Goal: Find specific page/section: Find specific page/section

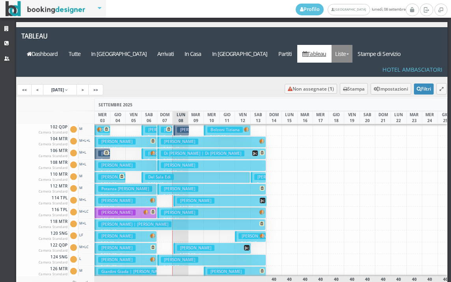
click at [353, 45] on link "Liste" at bounding box center [342, 54] width 21 height 18
click at [374, 90] on link "Foglio Pulizie" at bounding box center [360, 97] width 57 height 14
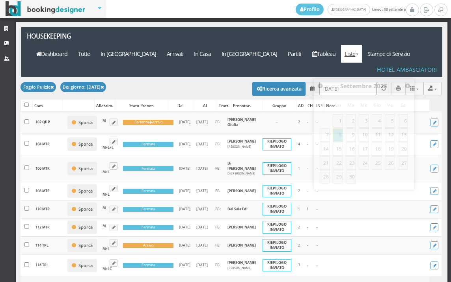
click at [349, 82] on input "08/09/2025" at bounding box center [347, 88] width 57 height 13
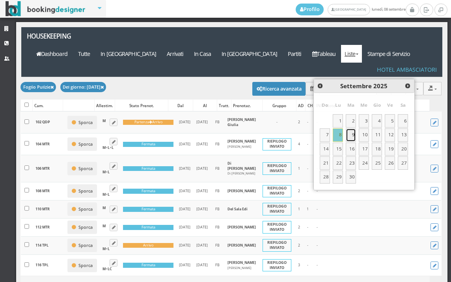
click at [349, 136] on link "9" at bounding box center [351, 135] width 10 height 13
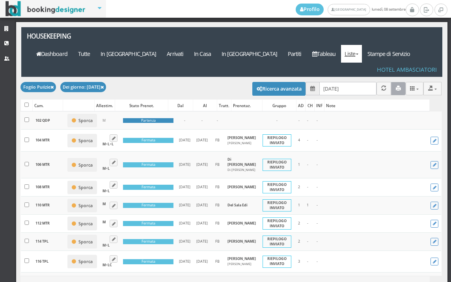
click at [396, 86] on icon "button" at bounding box center [398, 88] width 5 height 5
click at [341, 82] on input "09/09/2025" at bounding box center [347, 88] width 57 height 13
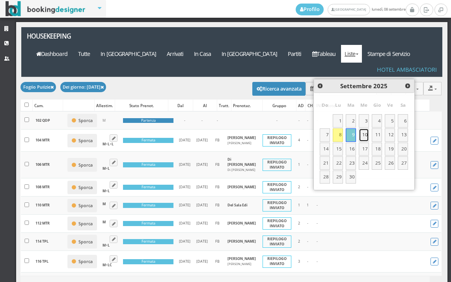
click at [366, 135] on link "10" at bounding box center [364, 135] width 10 height 13
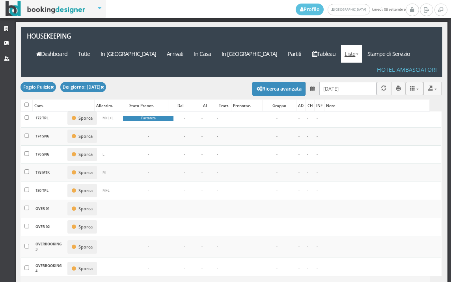
scroll to position [789, 0]
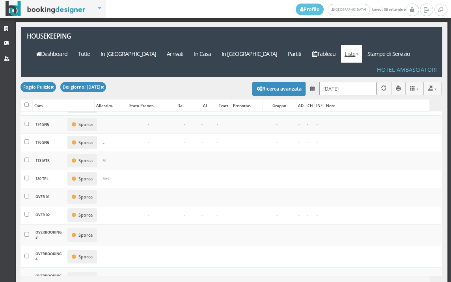
click at [351, 82] on input "10/09/2025" at bounding box center [347, 88] width 57 height 13
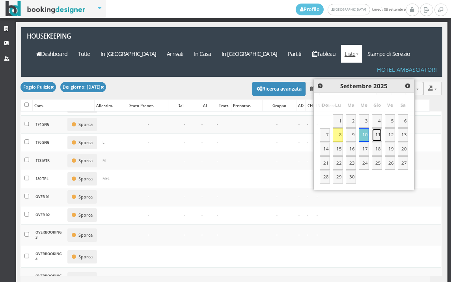
click at [373, 138] on link "11" at bounding box center [377, 135] width 10 height 13
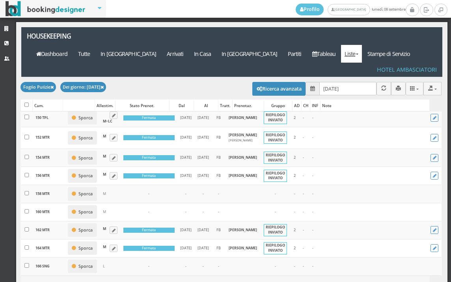
scroll to position [526, 0]
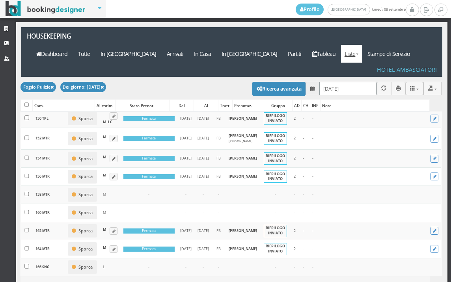
click at [346, 82] on input "11/09/2025" at bounding box center [347, 88] width 57 height 13
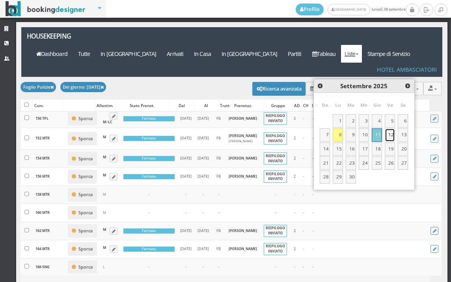
click at [392, 137] on link "12" at bounding box center [390, 135] width 10 height 13
type input "12/09/2025"
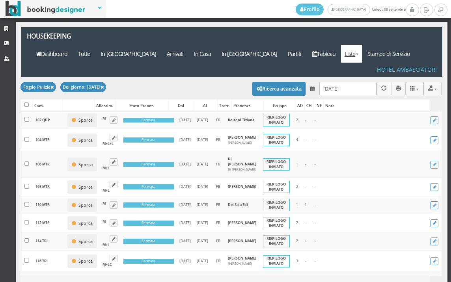
scroll to position [0, 0]
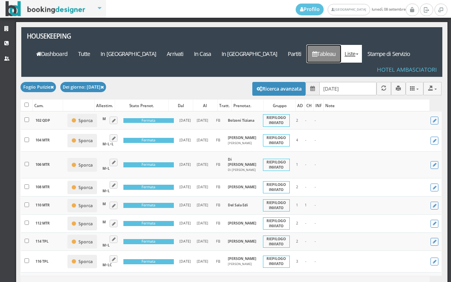
click at [317, 51] on icon at bounding box center [314, 54] width 5 height 6
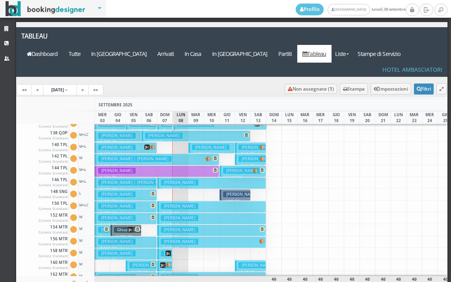
scroll to position [237, 0]
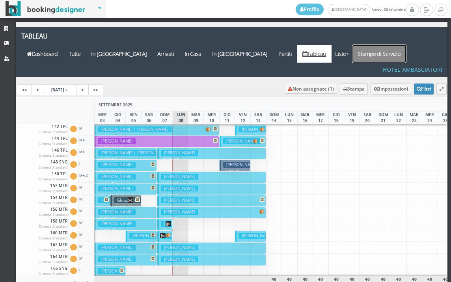
click at [397, 45] on link "Stampe di Servizio" at bounding box center [380, 54] width 54 height 18
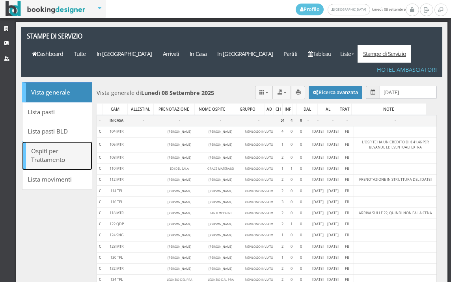
click at [60, 142] on link "Ospiti per Trattamento" at bounding box center [57, 156] width 70 height 29
